Goal: Task Accomplishment & Management: Manage account settings

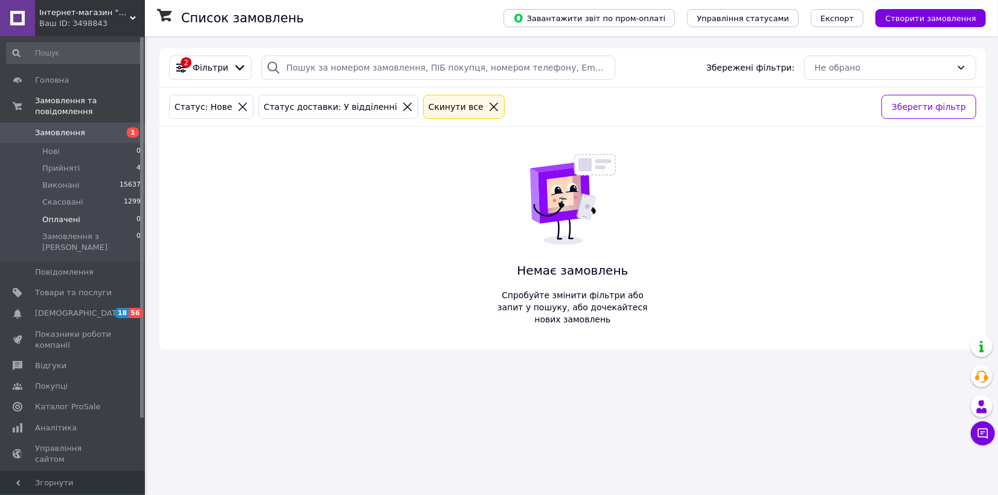
click at [75, 214] on span "Оплачені" at bounding box center [61, 219] width 38 height 11
click at [56, 146] on span "Нові" at bounding box center [51, 151] width 18 height 11
drag, startPoint x: 65, startPoint y: 158, endPoint x: 72, endPoint y: 158, distance: 7.9
click at [65, 163] on span "Прийняті" at bounding box center [60, 168] width 37 height 11
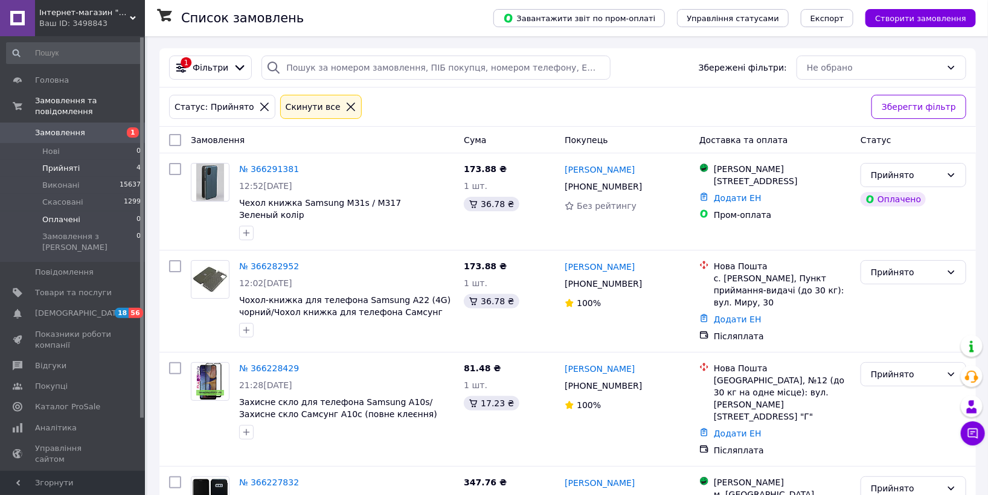
click at [68, 214] on span "Оплачені" at bounding box center [61, 219] width 38 height 11
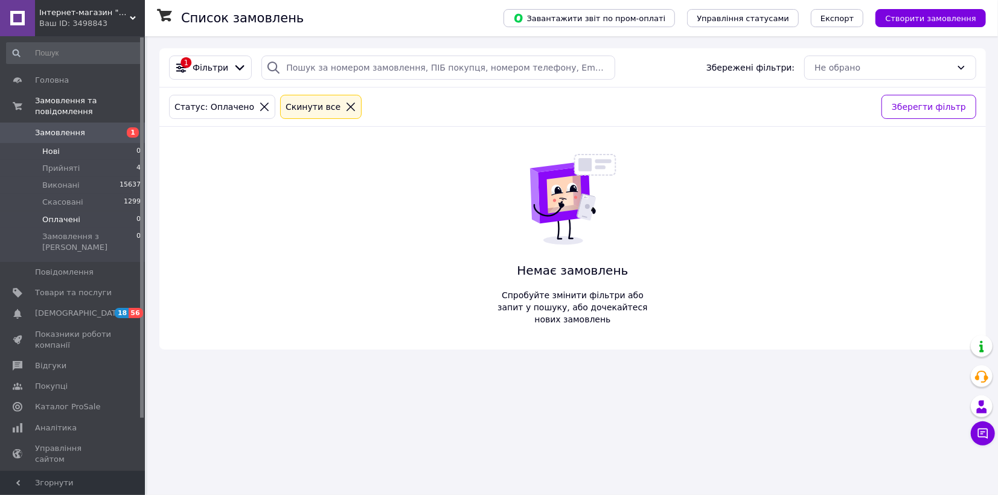
click at [64, 143] on li "Нові 0" at bounding box center [74, 151] width 148 height 17
click at [73, 163] on span "Прийняті" at bounding box center [60, 168] width 37 height 11
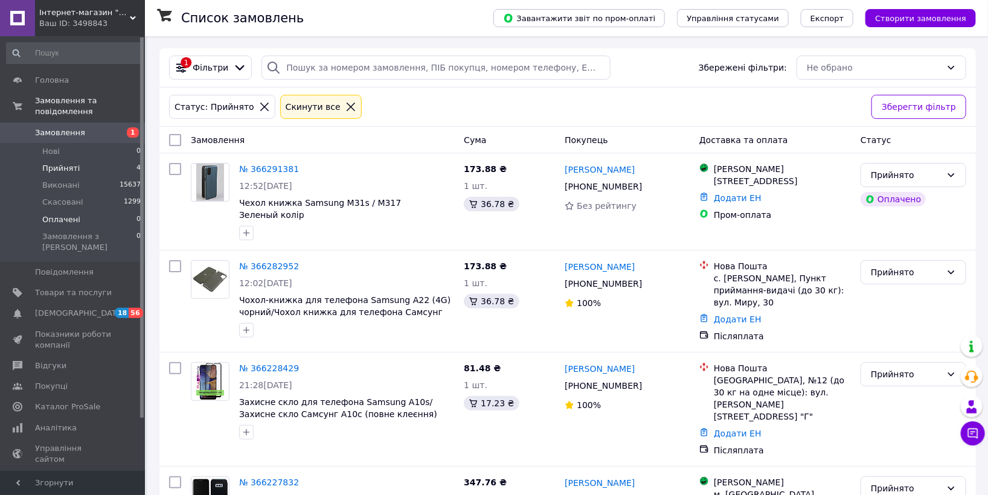
click at [82, 211] on li "Оплачені 0" at bounding box center [74, 219] width 148 height 17
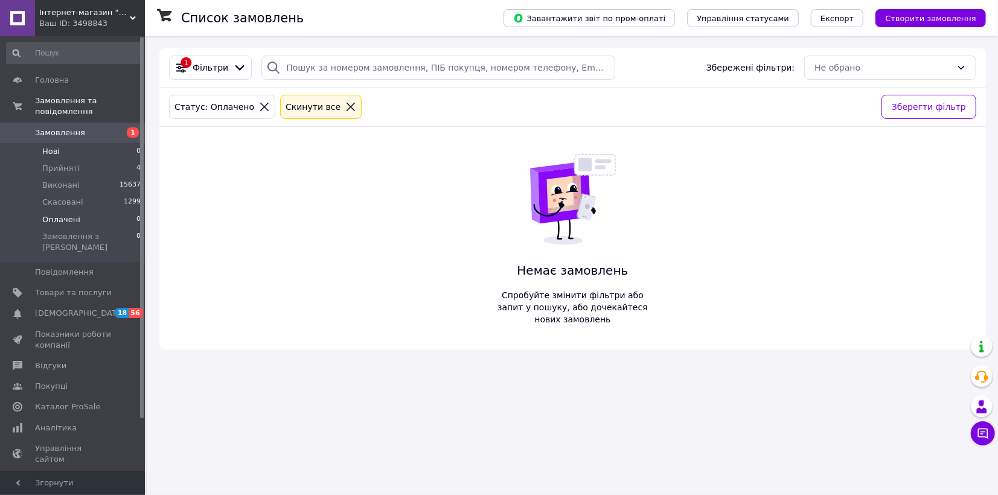
click at [72, 143] on li "Нові 0" at bounding box center [74, 151] width 148 height 17
click at [68, 163] on span "Прийняті" at bounding box center [60, 168] width 37 height 11
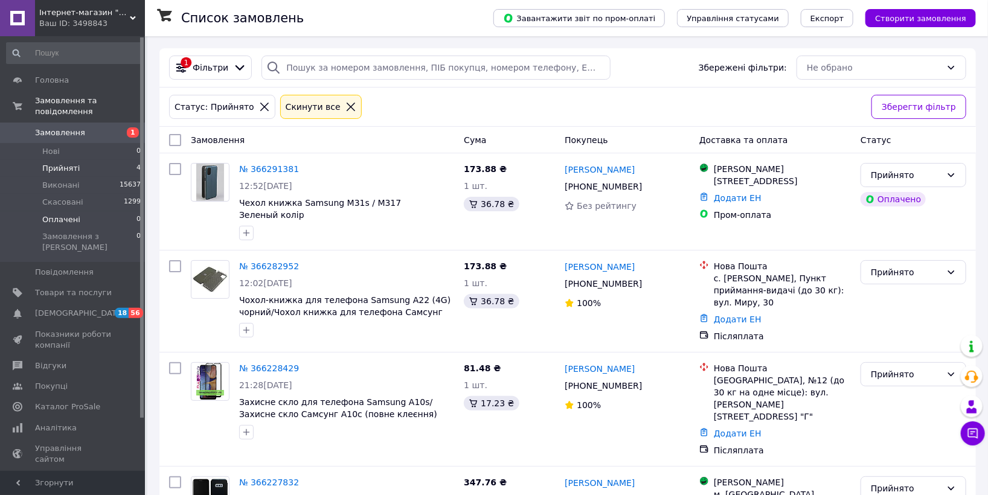
click at [79, 214] on li "Оплачені 0" at bounding box center [74, 219] width 148 height 17
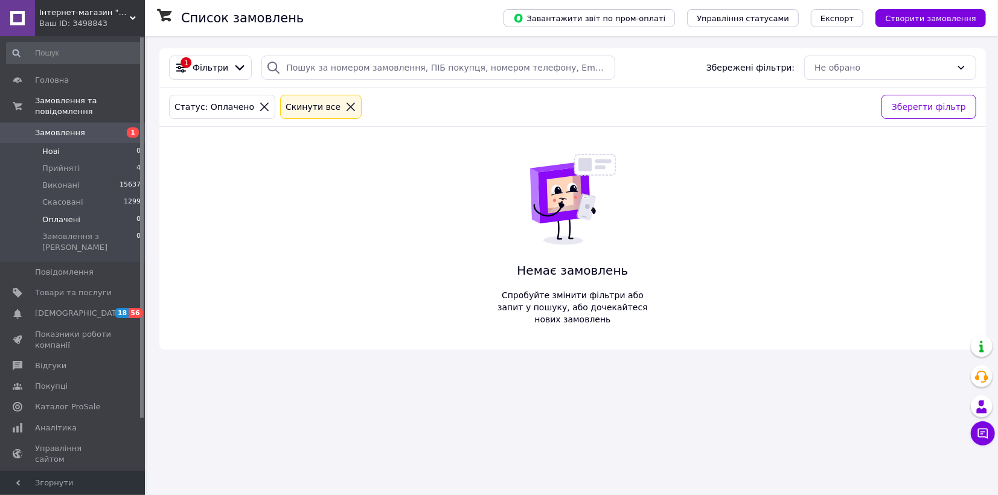
click at [62, 143] on li "Нові 0" at bounding box center [74, 151] width 148 height 17
click at [65, 163] on span "Прийняті" at bounding box center [60, 168] width 37 height 11
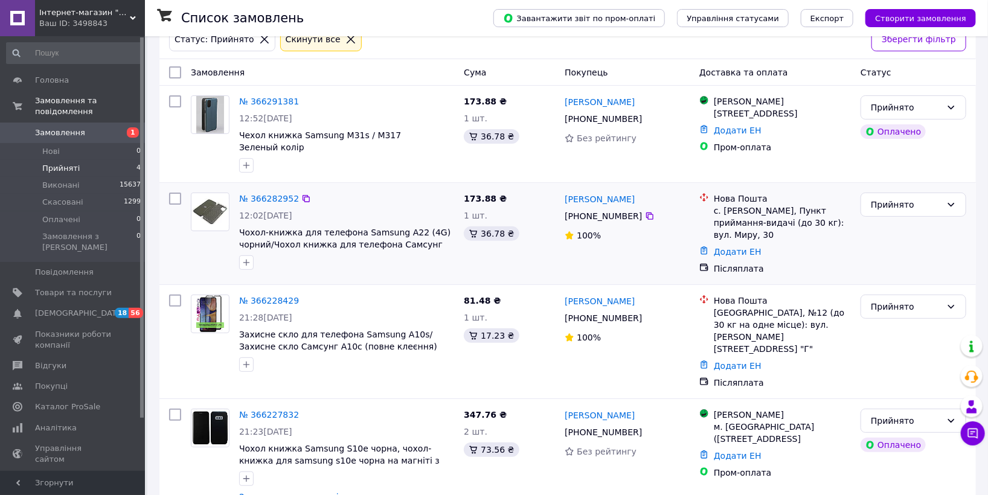
scroll to position [68, 0]
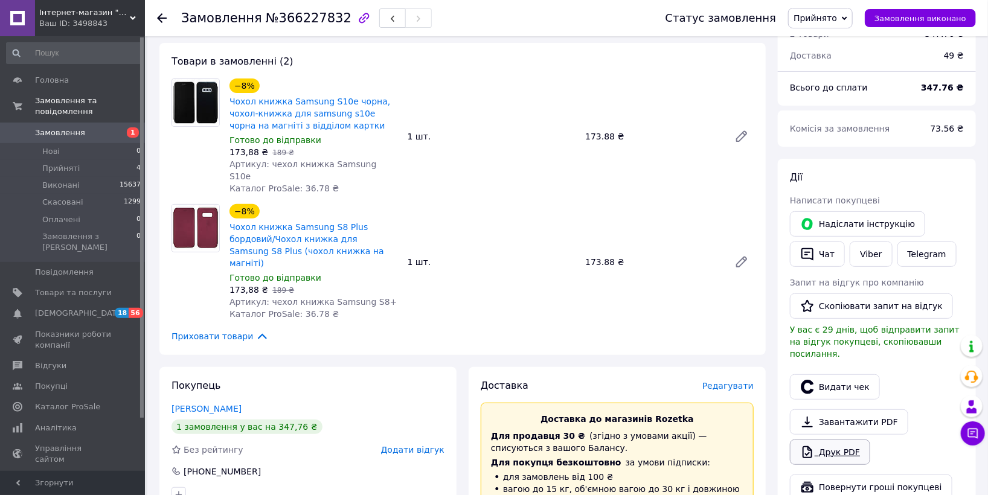
scroll to position [201, 0]
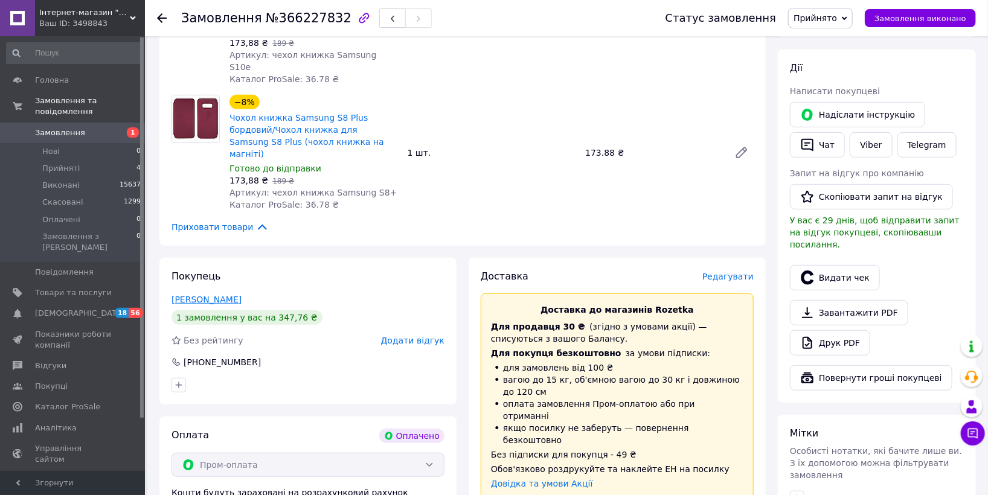
click at [202, 295] on link "[PERSON_NAME]" at bounding box center [206, 300] width 70 height 10
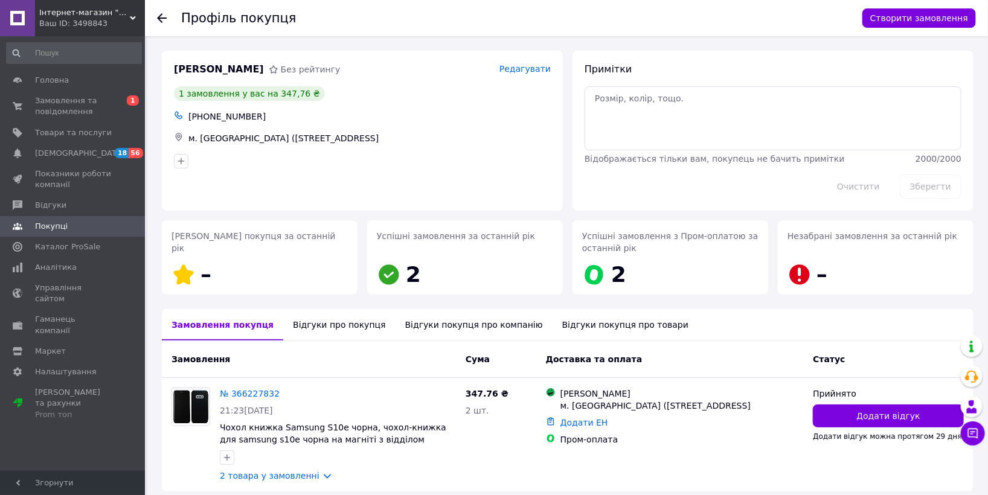
click at [161, 14] on use at bounding box center [162, 18] width 10 height 10
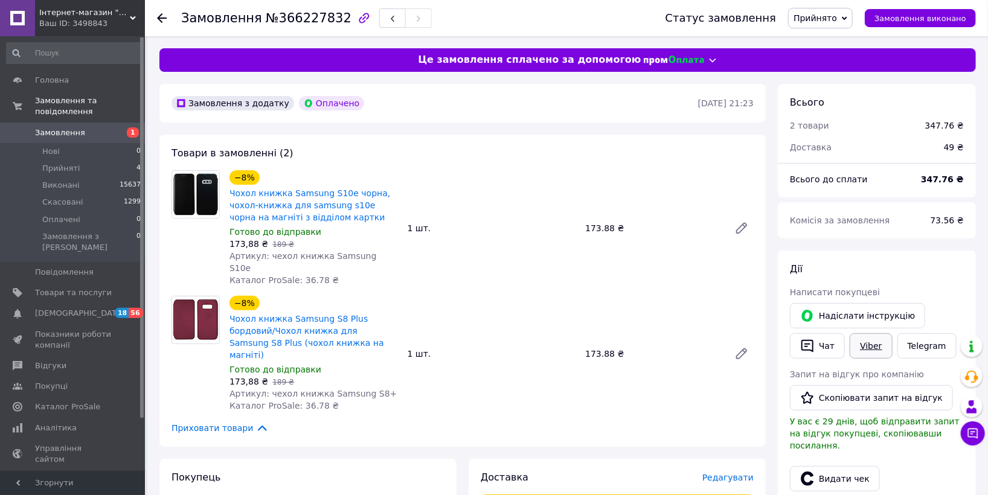
click at [869, 351] on link "Viber" at bounding box center [870, 345] width 42 height 25
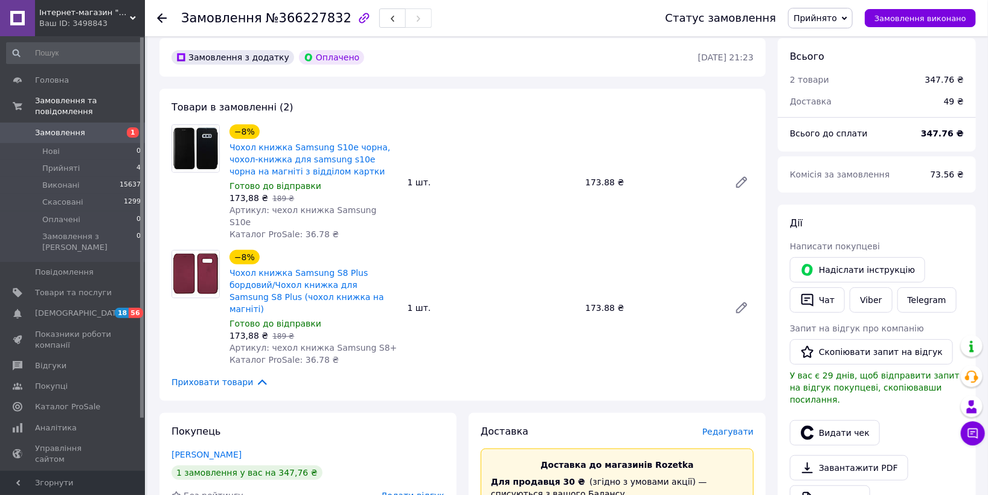
scroll to position [67, 0]
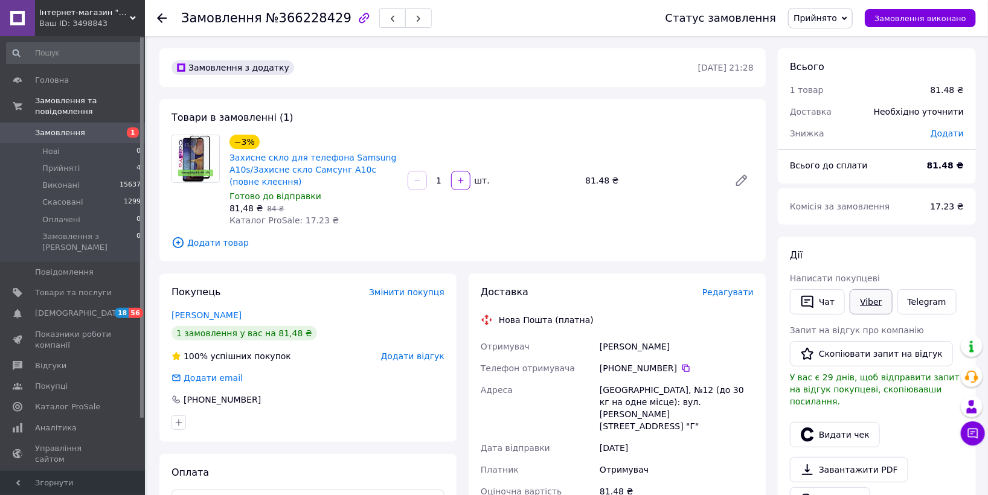
click at [865, 301] on link "Viber" at bounding box center [870, 301] width 42 height 25
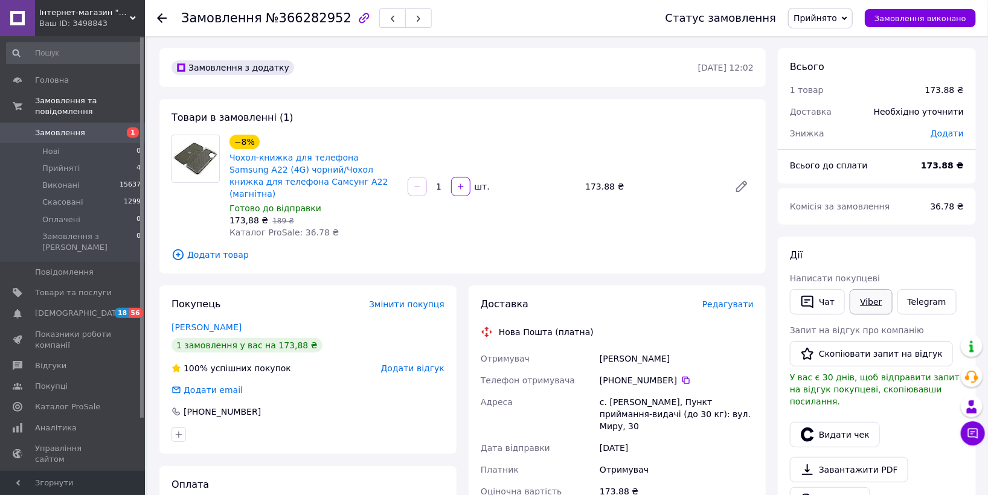
click at [879, 307] on link "Viber" at bounding box center [870, 301] width 42 height 25
click at [724, 299] on span "Редагувати" at bounding box center [727, 304] width 51 height 10
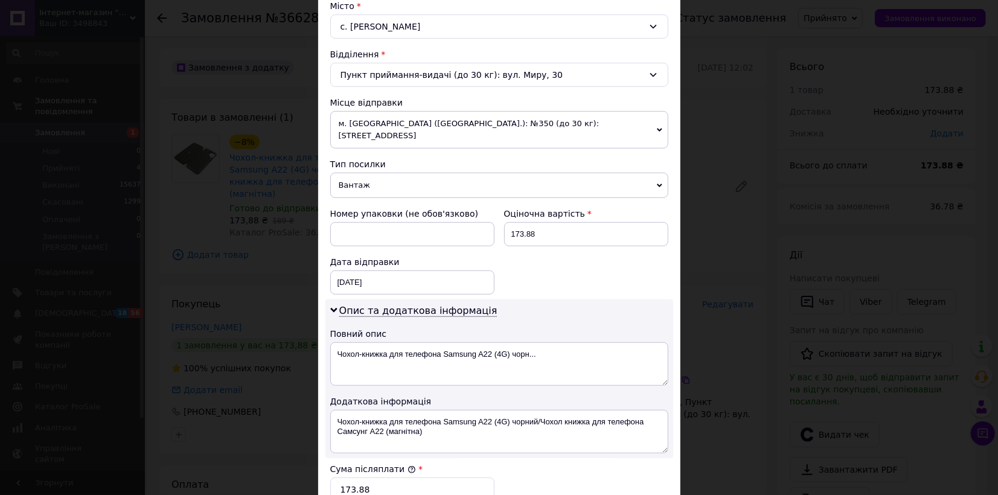
scroll to position [558, 0]
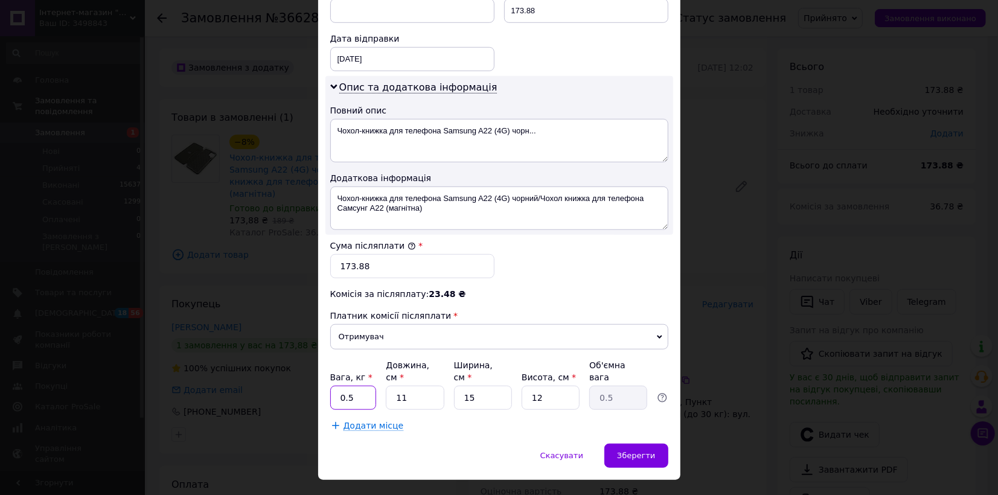
click at [368, 386] on input "0.5" at bounding box center [353, 398] width 46 height 24
type input "0"
type input "1"
click at [639, 451] on span "Зберегти" at bounding box center [636, 455] width 38 height 9
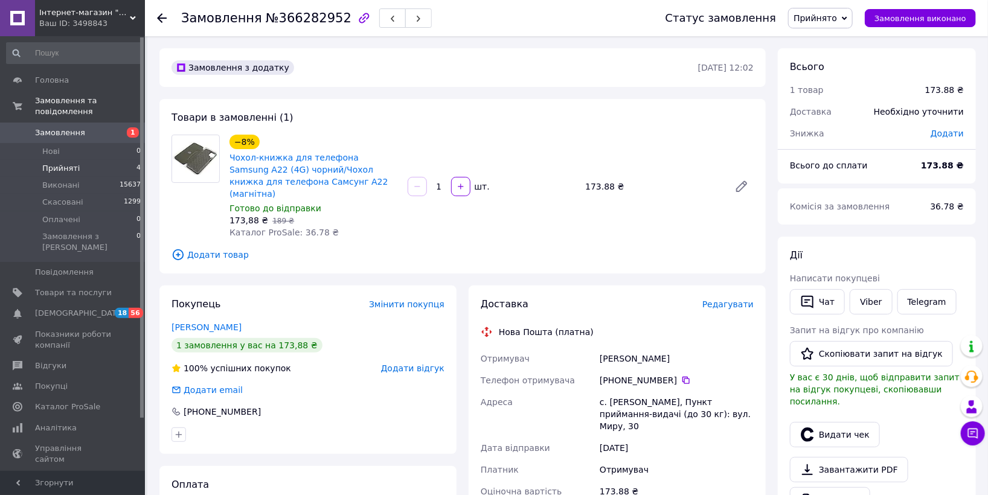
click at [57, 163] on span "Прийняті" at bounding box center [60, 168] width 37 height 11
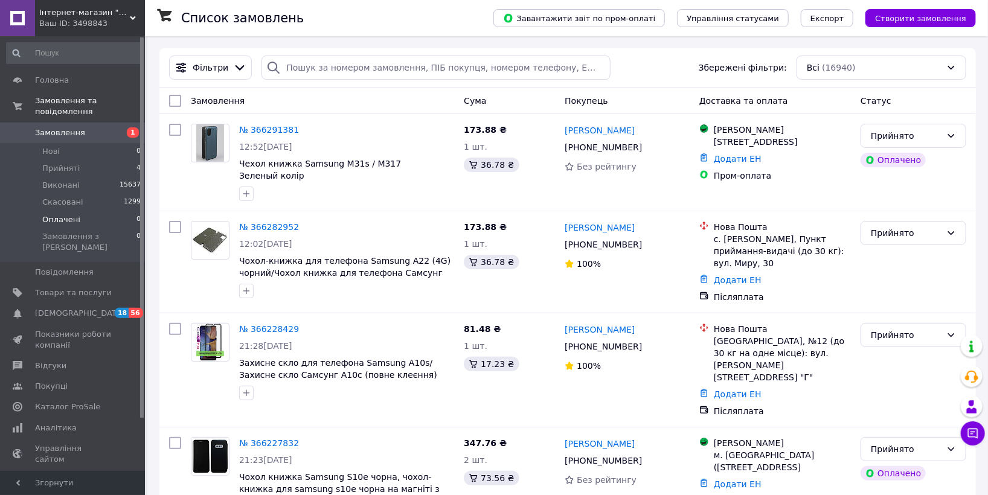
click at [77, 211] on li "Оплачені 0" at bounding box center [74, 219] width 148 height 17
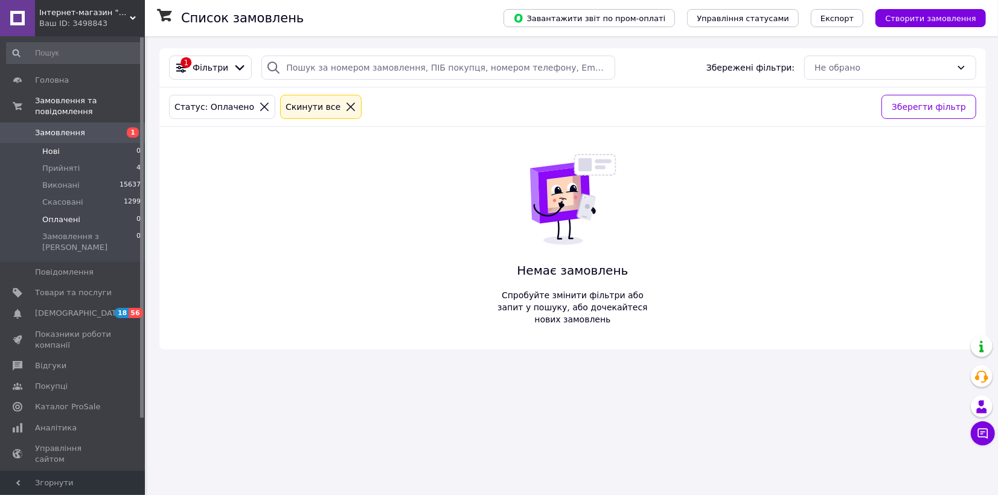
click at [77, 143] on li "Нові 0" at bounding box center [74, 151] width 148 height 17
click at [65, 214] on span "Оплачені" at bounding box center [61, 219] width 38 height 11
click at [77, 143] on li "Нові 0" at bounding box center [74, 151] width 148 height 17
click at [85, 160] on li "Прийняті 4" at bounding box center [74, 168] width 148 height 17
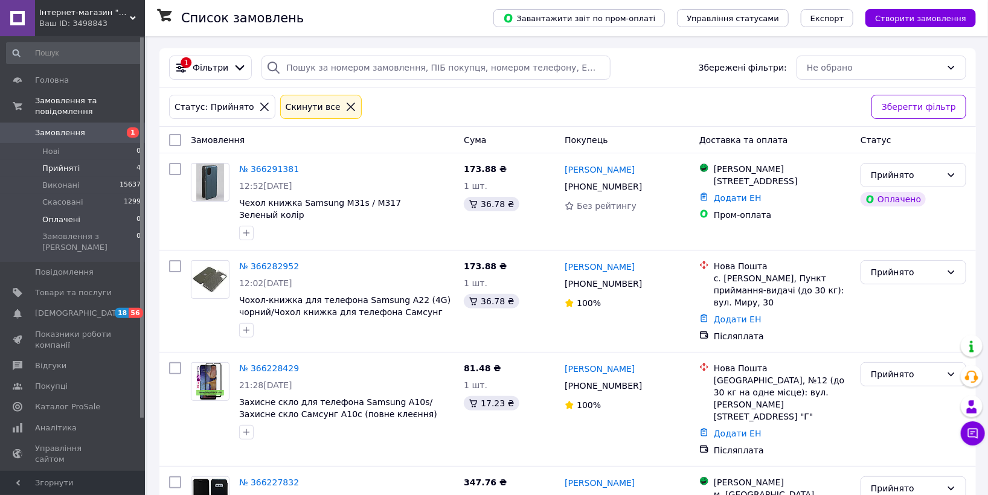
click at [102, 211] on li "Оплачені 0" at bounding box center [74, 219] width 148 height 17
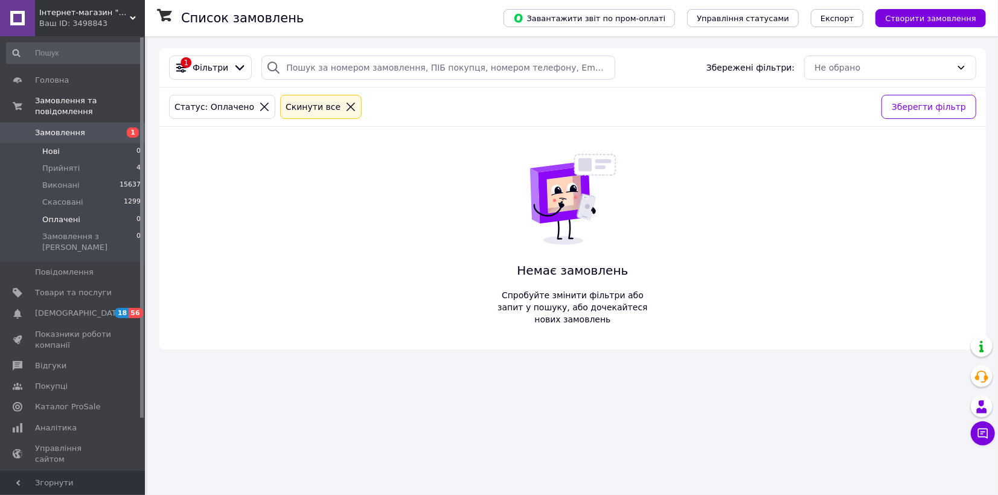
click at [71, 143] on li "Нові 0" at bounding box center [74, 151] width 148 height 17
click at [82, 160] on li "Прийняті 4" at bounding box center [74, 168] width 148 height 17
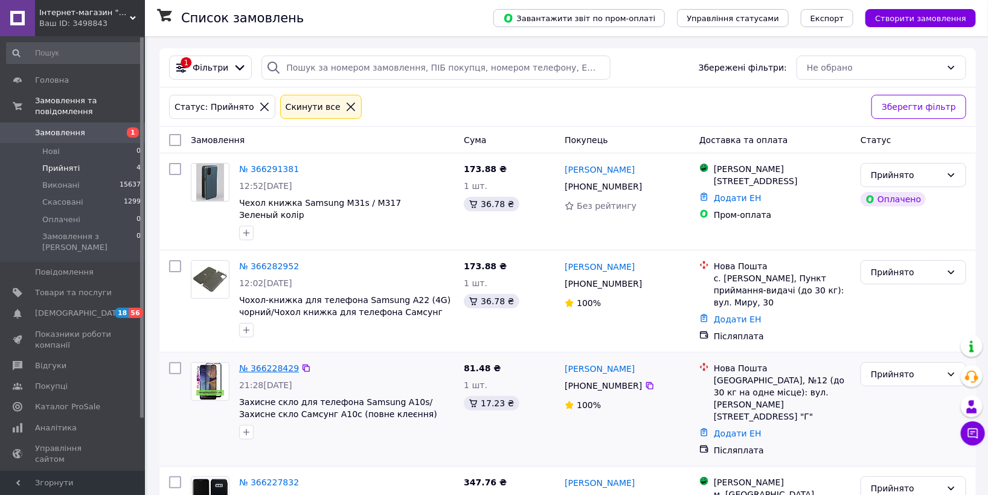
click at [270, 363] on link "№ 366228429" at bounding box center [269, 368] width 60 height 10
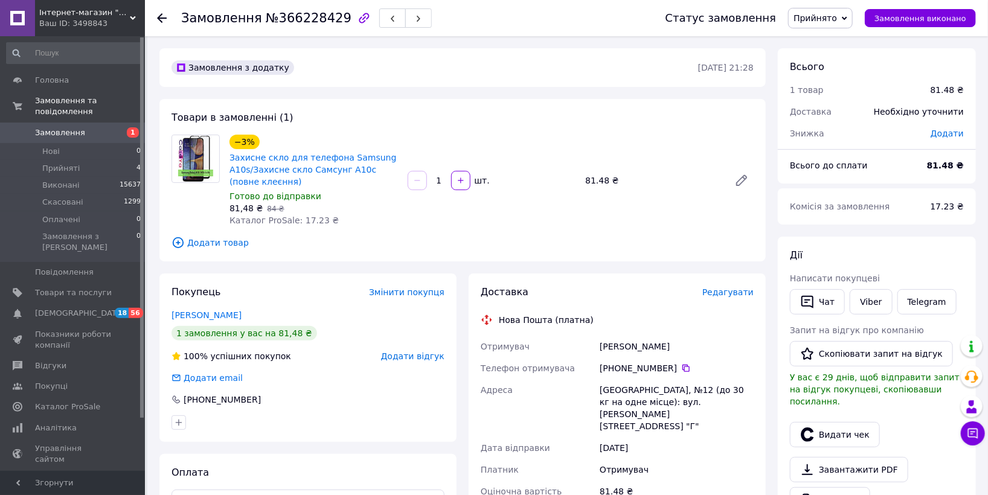
click at [731, 292] on span "Редагувати" at bounding box center [727, 292] width 51 height 10
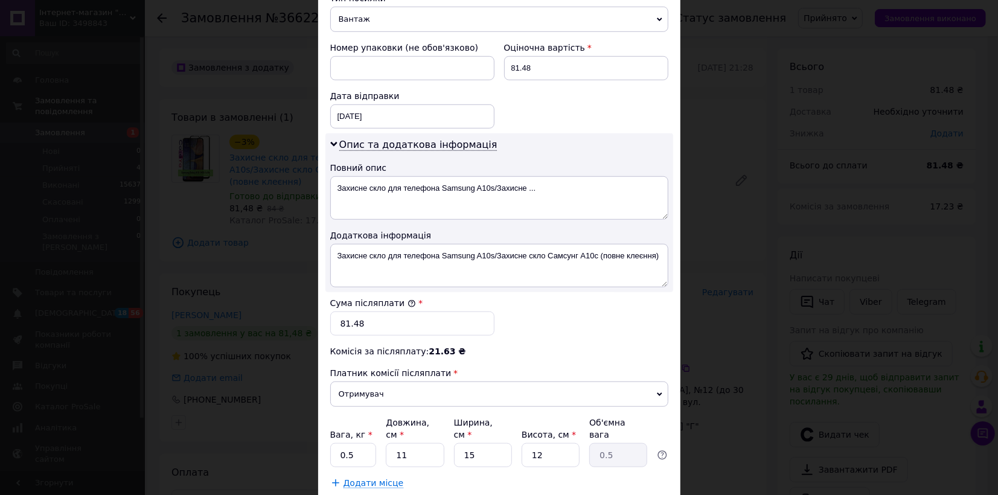
scroll to position [558, 0]
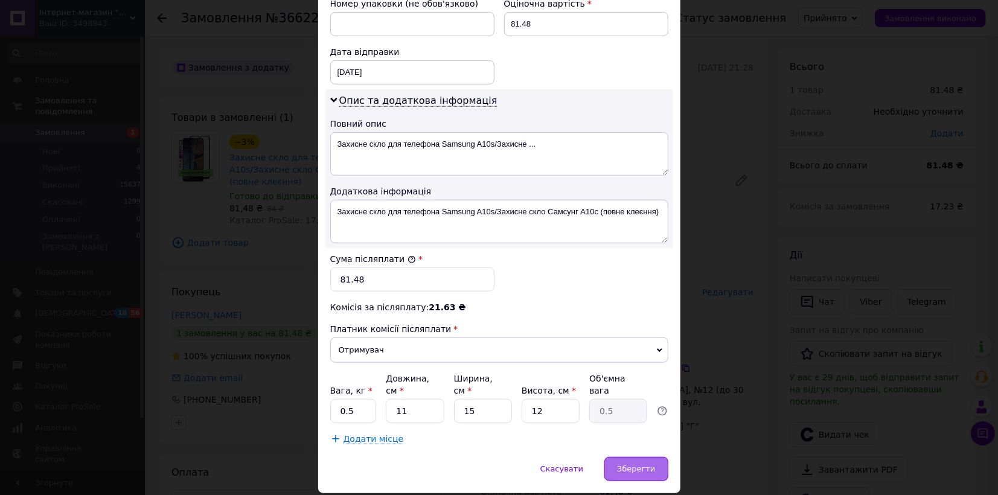
click at [630, 464] on span "Зберегти" at bounding box center [636, 468] width 38 height 9
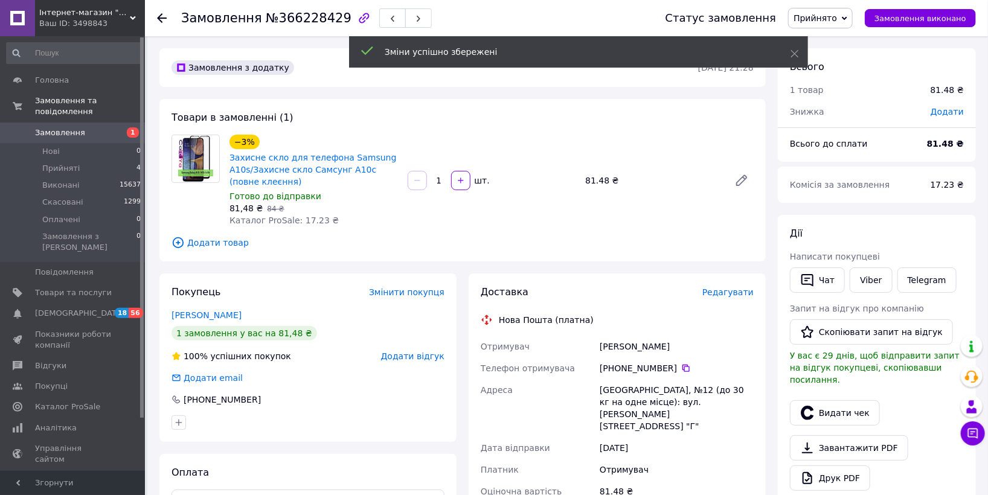
click at [735, 290] on span "Редагувати" at bounding box center [727, 292] width 51 height 10
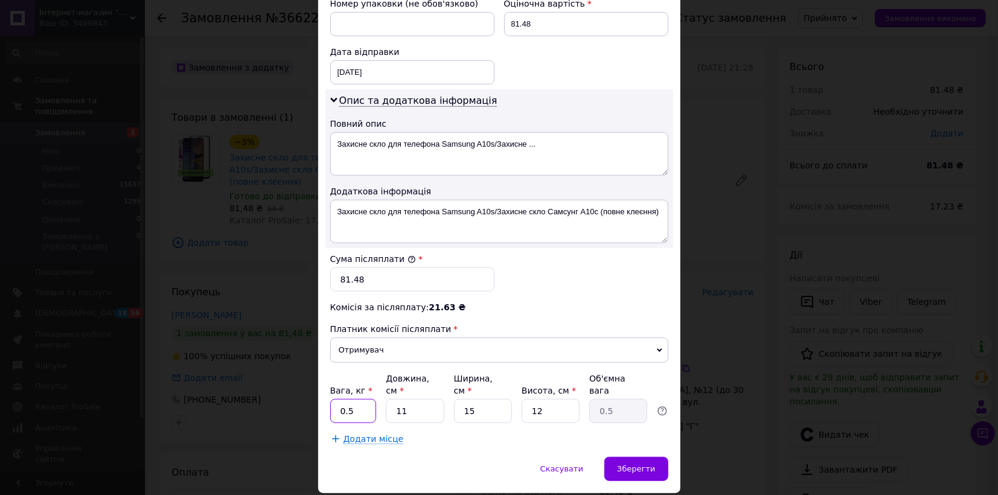
click at [357, 399] on input "0.5" at bounding box center [353, 411] width 46 height 24
type input "0"
type input "1"
click at [620, 457] on div "Зберегти" at bounding box center [635, 469] width 63 height 24
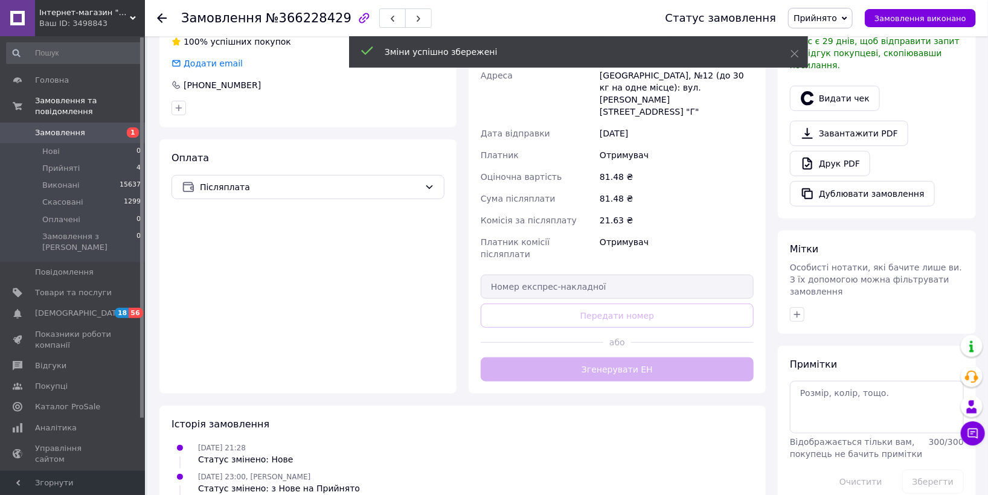
scroll to position [335, 0]
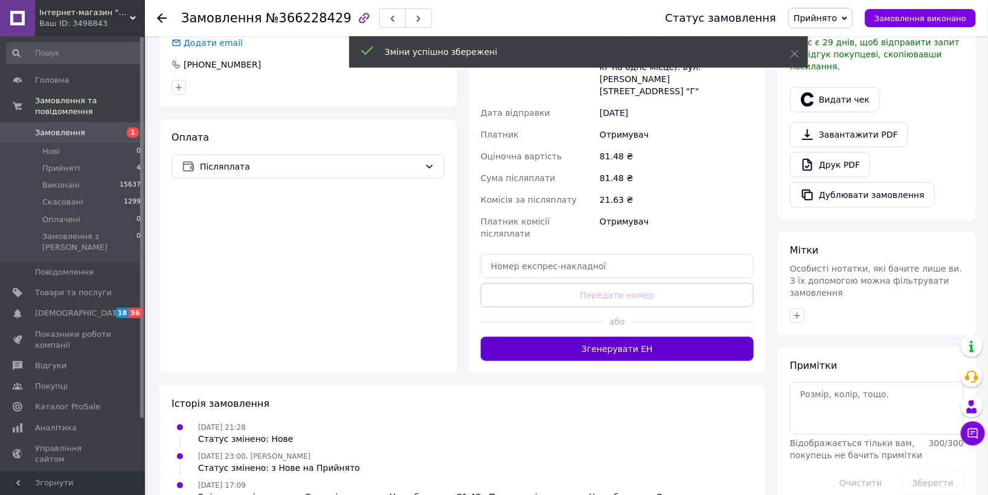
click at [673, 337] on button "Згенерувати ЕН" at bounding box center [617, 349] width 273 height 24
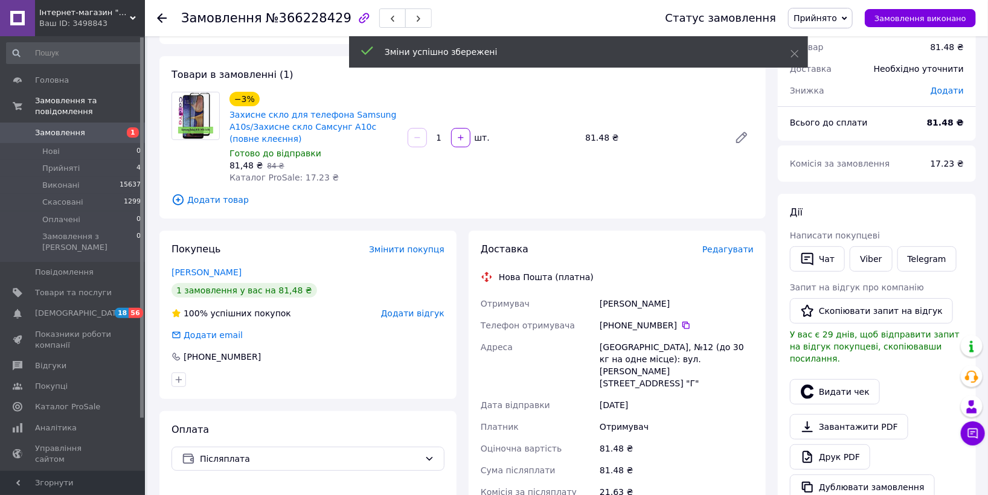
scroll to position [0, 0]
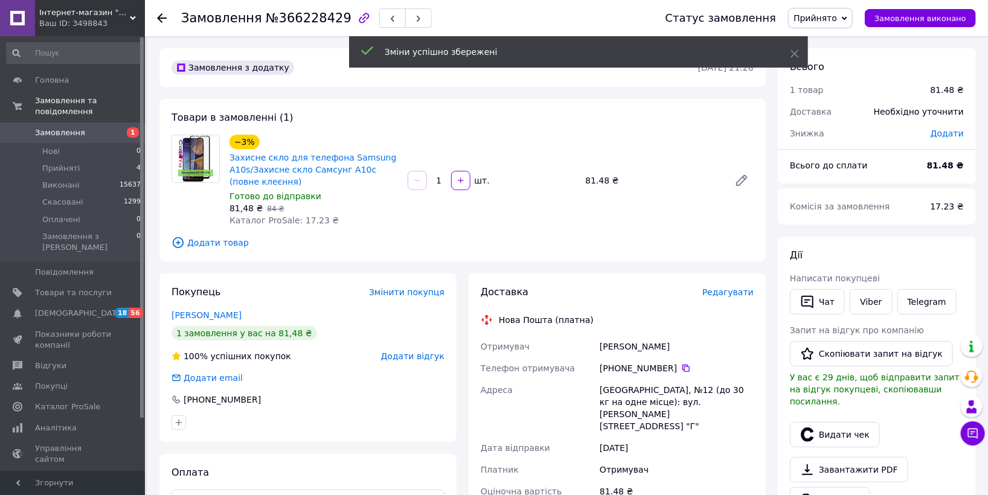
click at [848, 17] on span "Прийнято" at bounding box center [820, 18] width 65 height 21
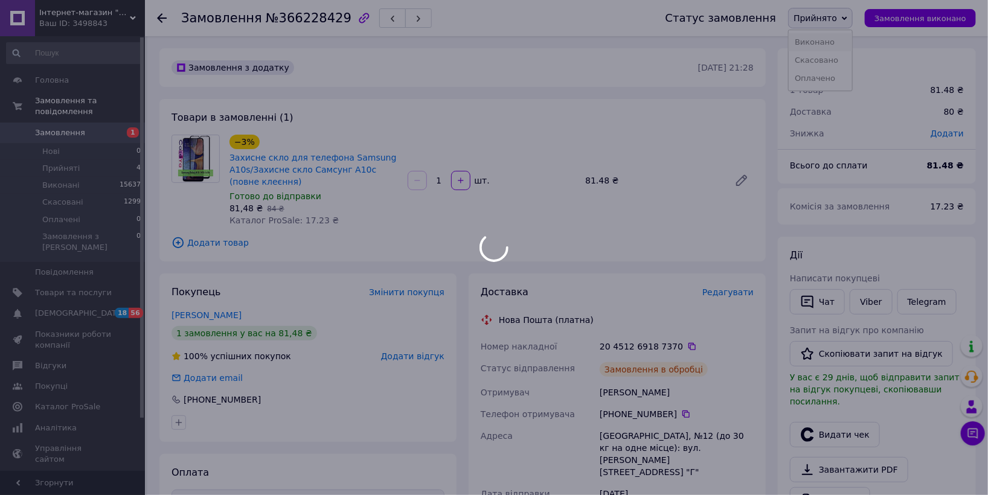
click at [841, 40] on body "Інтернет-магазин "Caseya" Ваш ID: 3498843 Сайт Інтернет-магазин "Caseya" Кабіне…" at bounding box center [494, 482] width 988 height 965
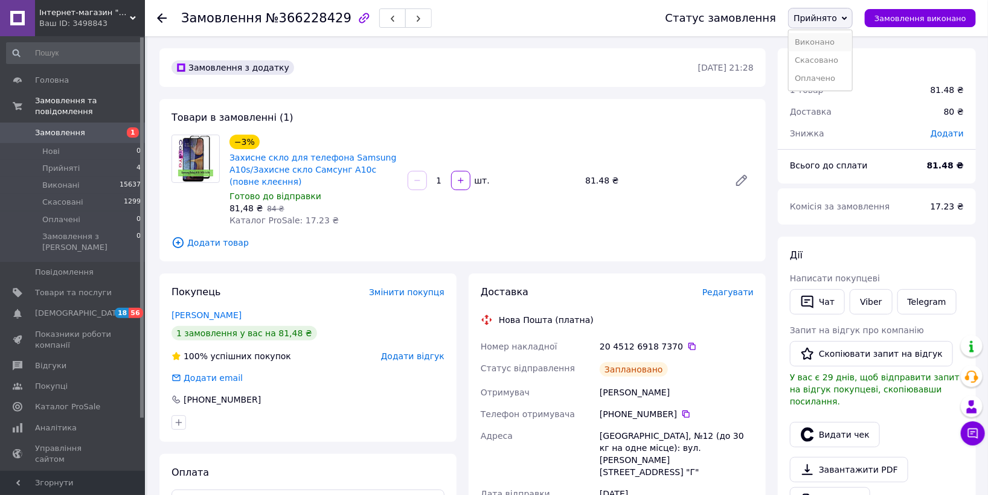
click at [831, 44] on li "Виконано" at bounding box center [819, 42] width 63 height 18
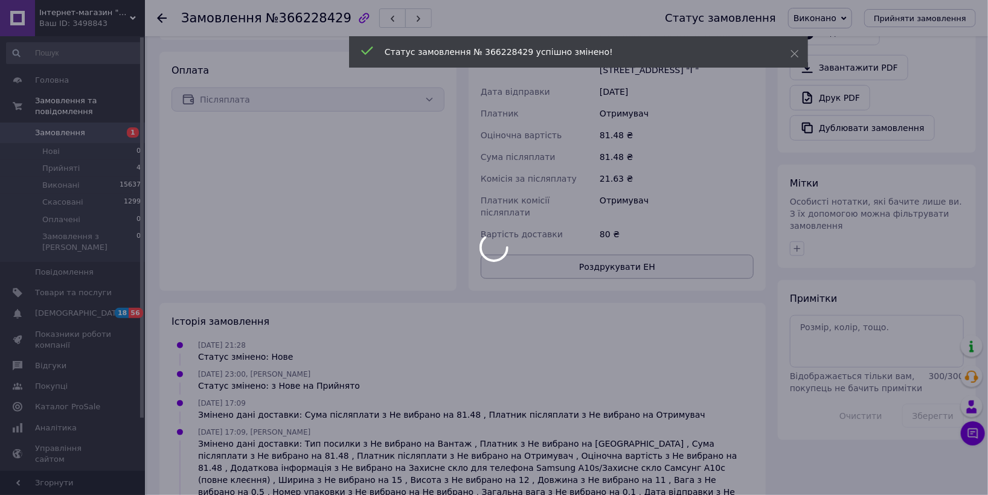
scroll to position [357, 0]
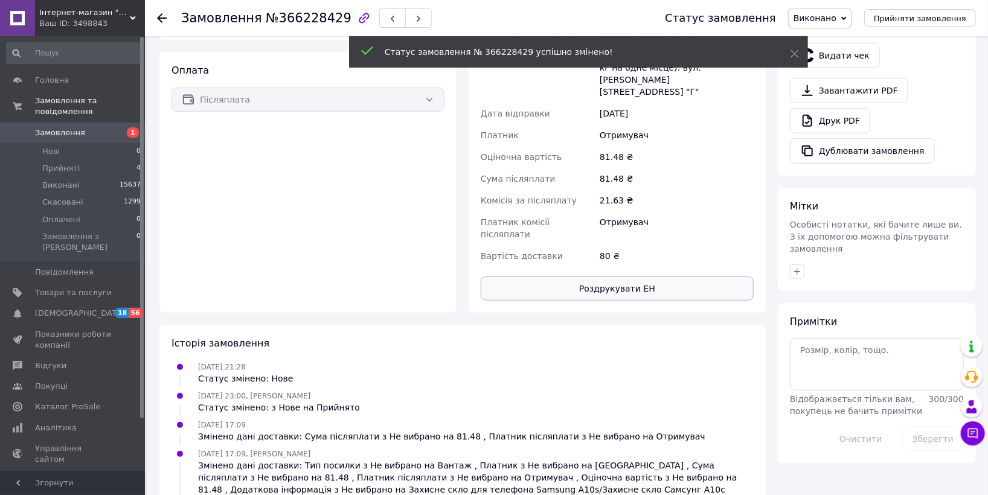
click at [628, 277] on button "Роздрукувати ЕН" at bounding box center [617, 289] width 273 height 24
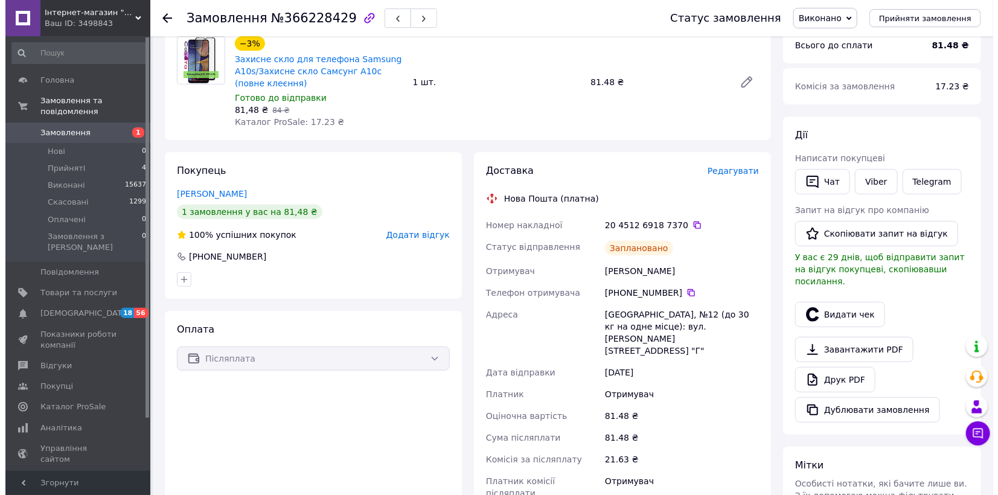
scroll to position [0, 0]
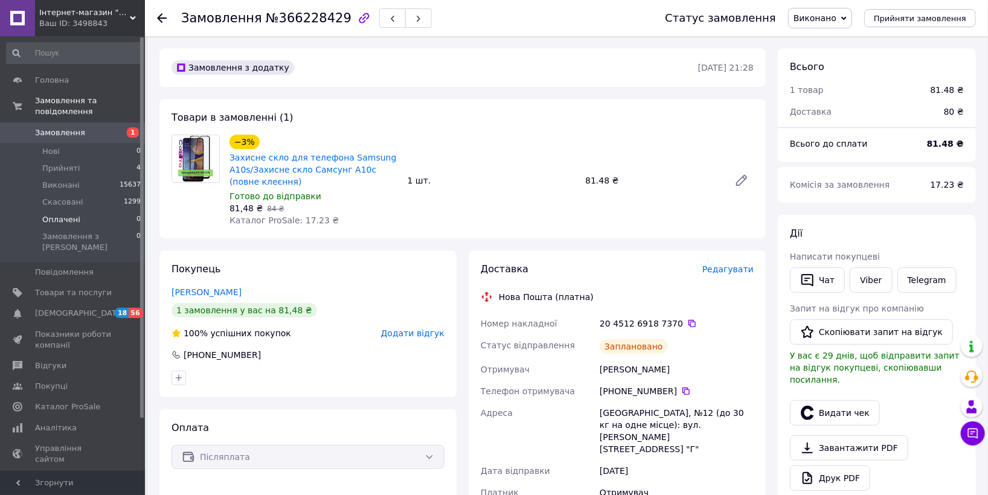
click at [72, 214] on span "Оплачені" at bounding box center [61, 219] width 38 height 11
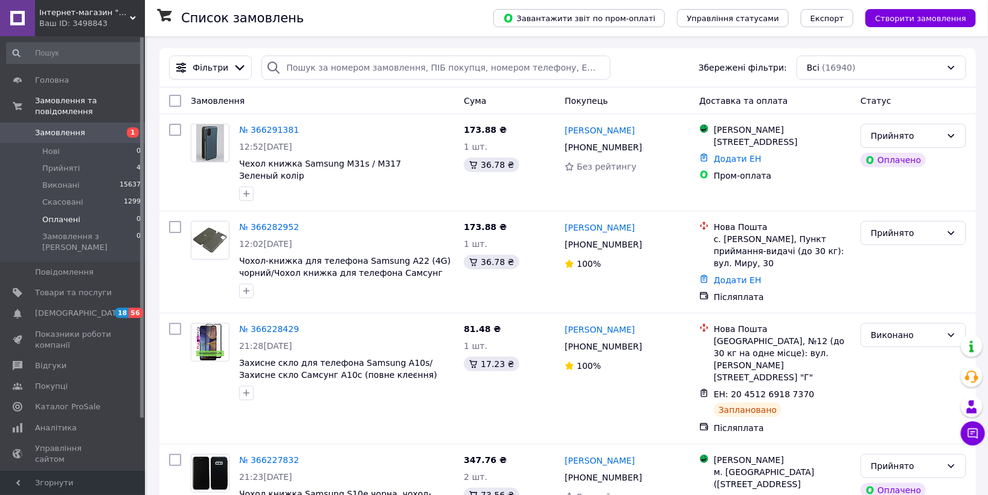
click at [82, 211] on li "Оплачені 0" at bounding box center [74, 219] width 148 height 17
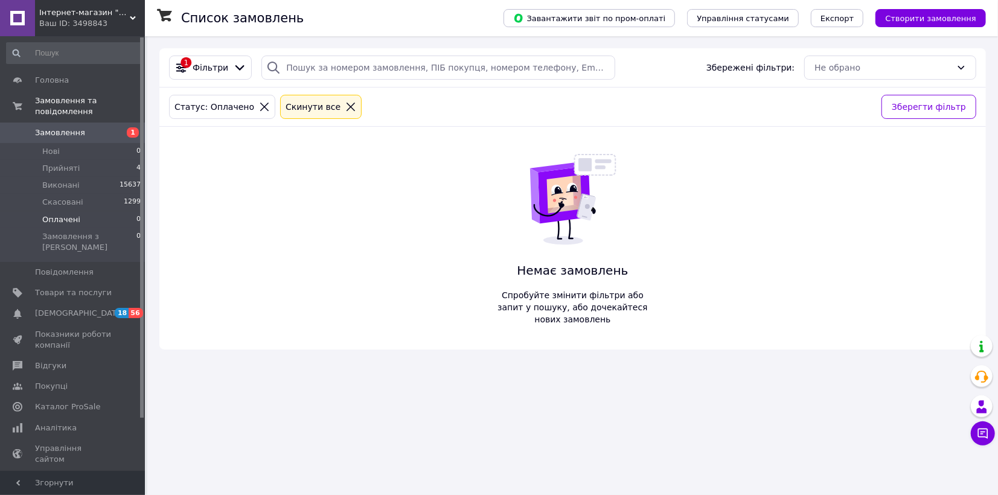
click at [67, 214] on span "Оплачені" at bounding box center [61, 219] width 38 height 11
click at [58, 146] on span "Нові" at bounding box center [51, 151] width 18 height 11
click at [63, 163] on span "Прийняті" at bounding box center [60, 168] width 37 height 11
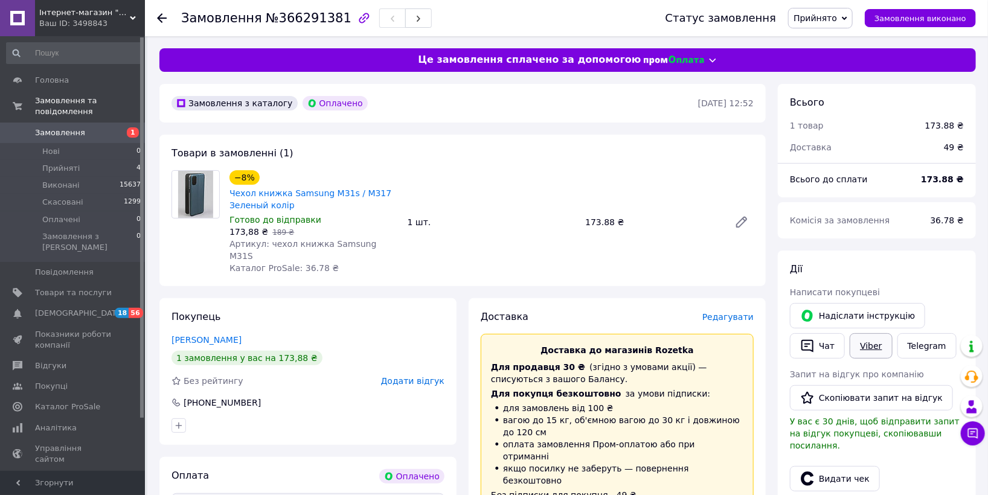
click at [867, 347] on link "Viber" at bounding box center [870, 345] width 42 height 25
click at [749, 312] on span "Редагувати" at bounding box center [727, 317] width 51 height 10
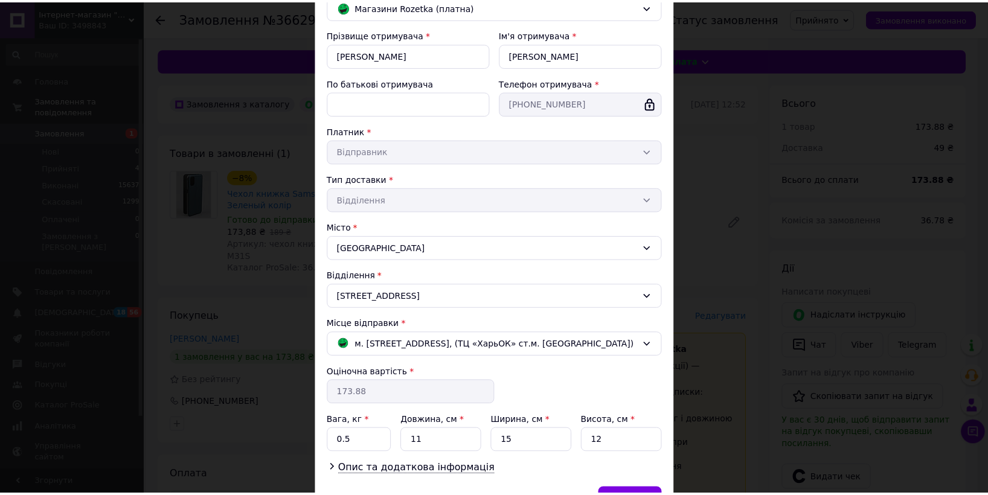
scroll to position [181, 0]
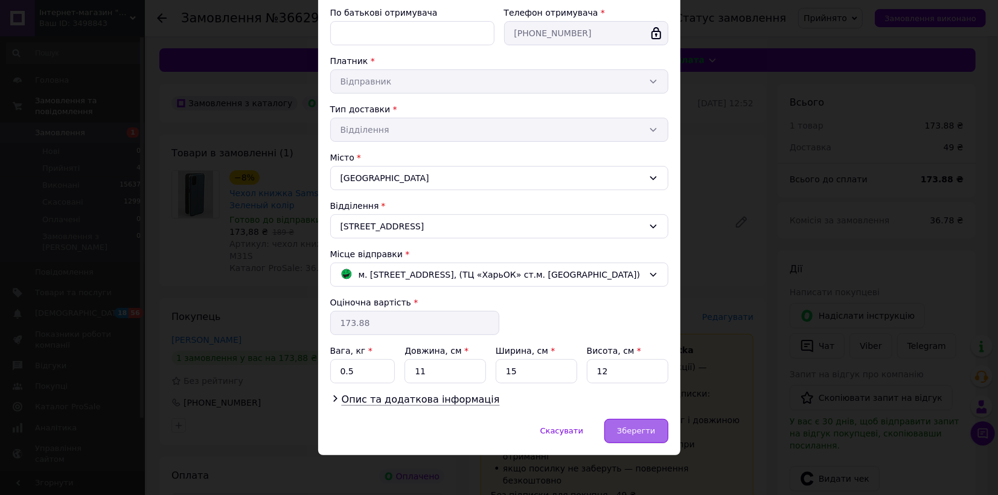
click at [646, 435] on div "Зберегти" at bounding box center [635, 431] width 63 height 24
